Goal: Information Seeking & Learning: Learn about a topic

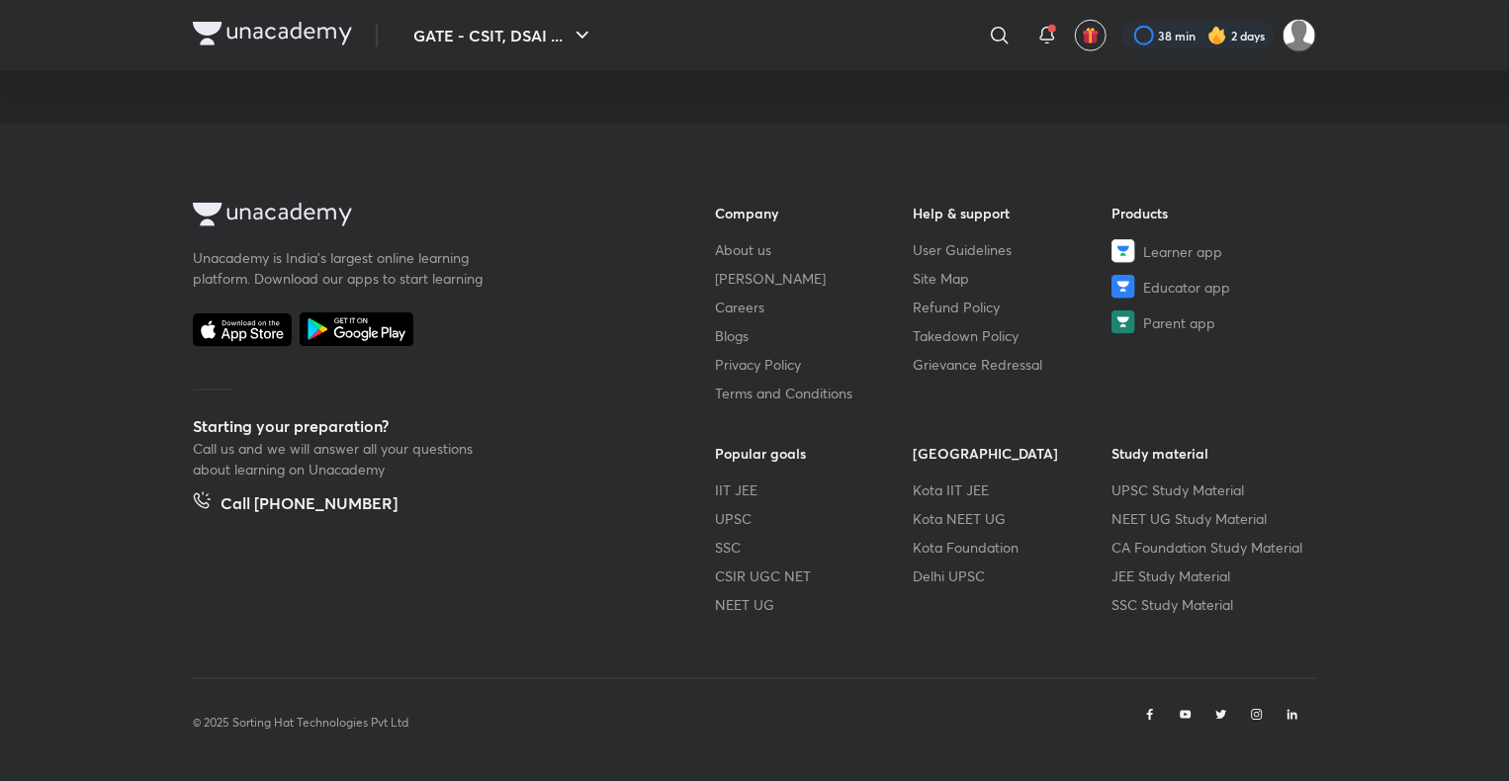
scroll to position [1042, 0]
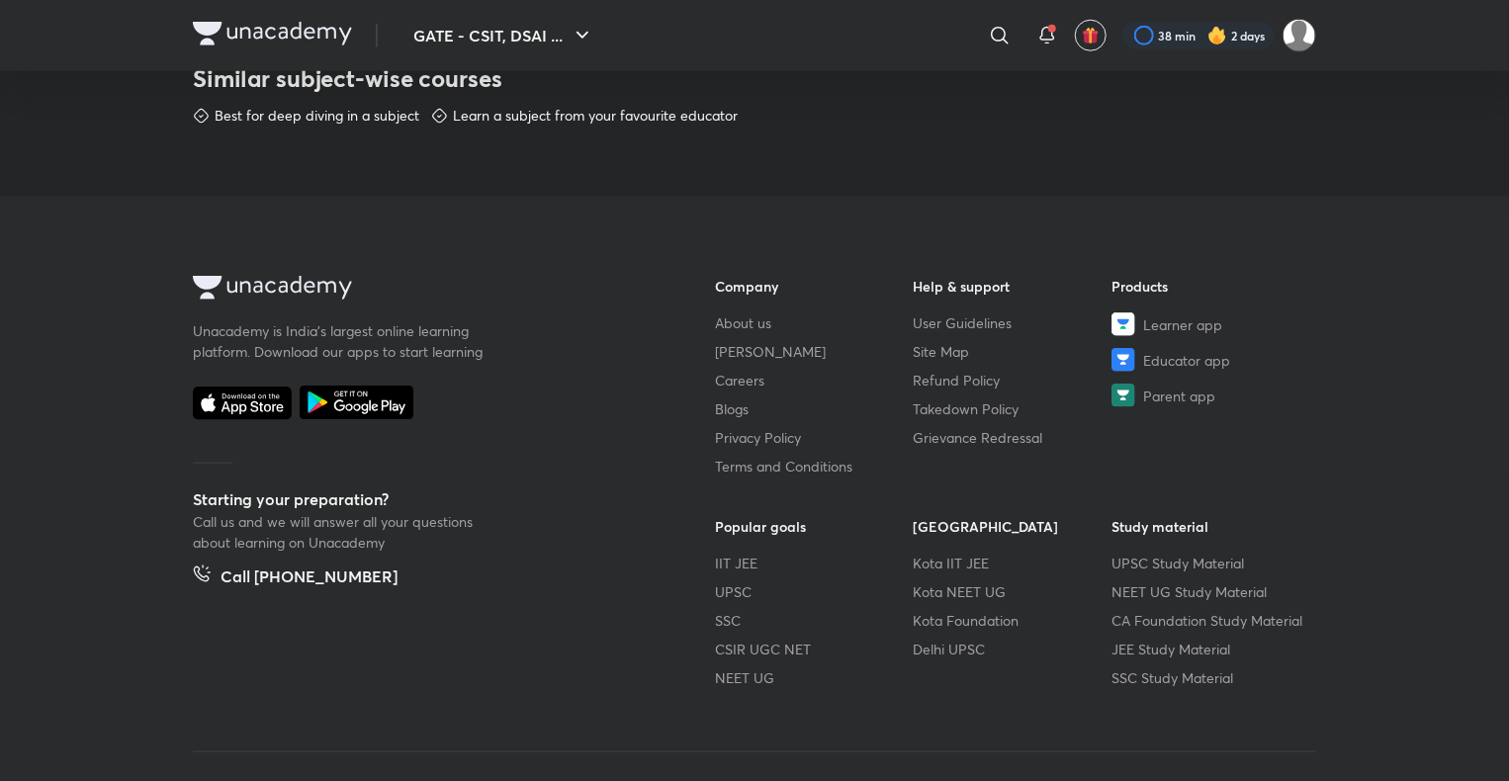
click at [321, 30] on img at bounding box center [272, 34] width 159 height 24
